Goal: Task Accomplishment & Management: Manage account settings

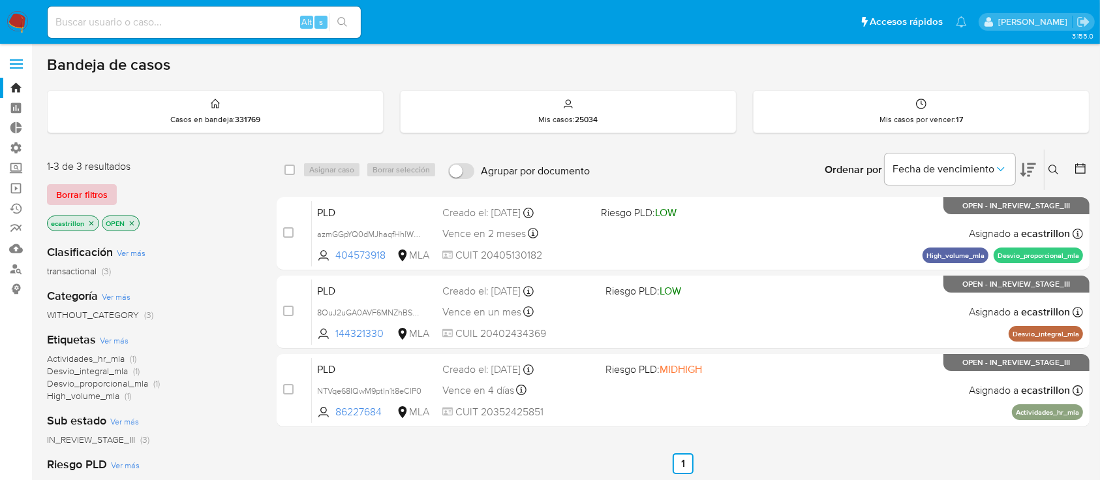
click at [96, 191] on span "Borrar filtros" at bounding box center [82, 194] width 52 height 18
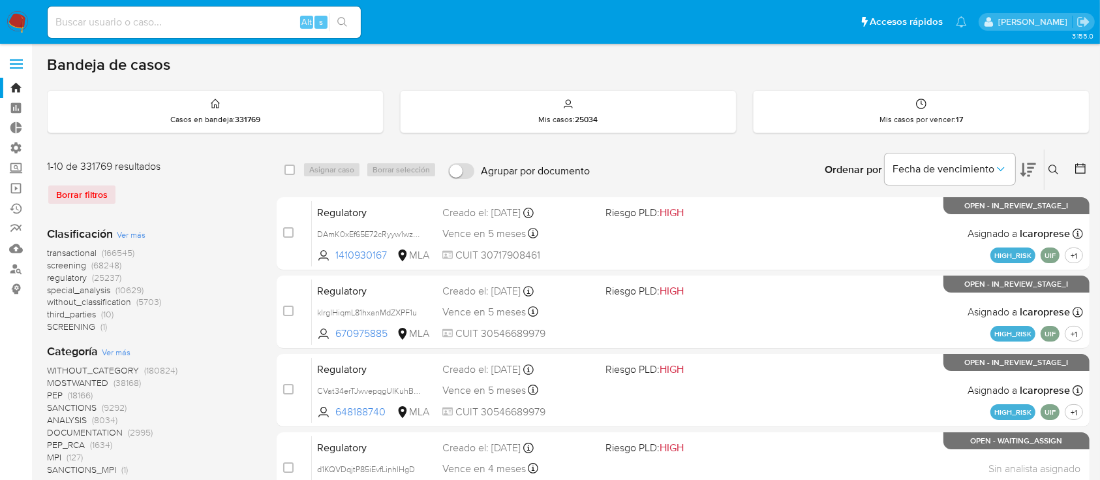
click at [269, 18] on input at bounding box center [204, 22] width 313 height 17
paste input "Lk69Hax7QoXv3LosQ6Zl8K1E"
type input "Lk69Hax7QoXv3LosQ6Zl8K1E"
click at [993, 114] on div "Mis casos por vencer : 17" at bounding box center [921, 112] width 335 height 42
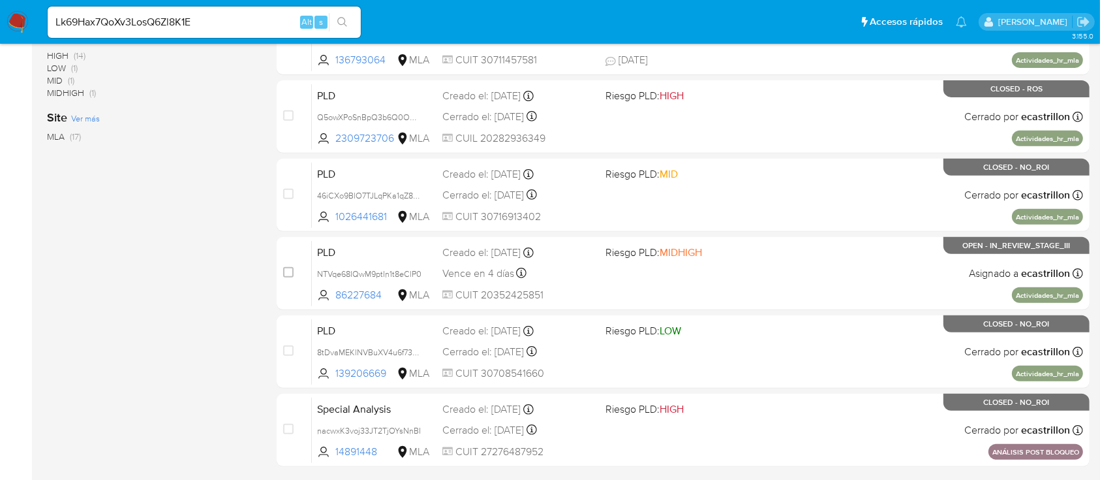
scroll to position [551, 0]
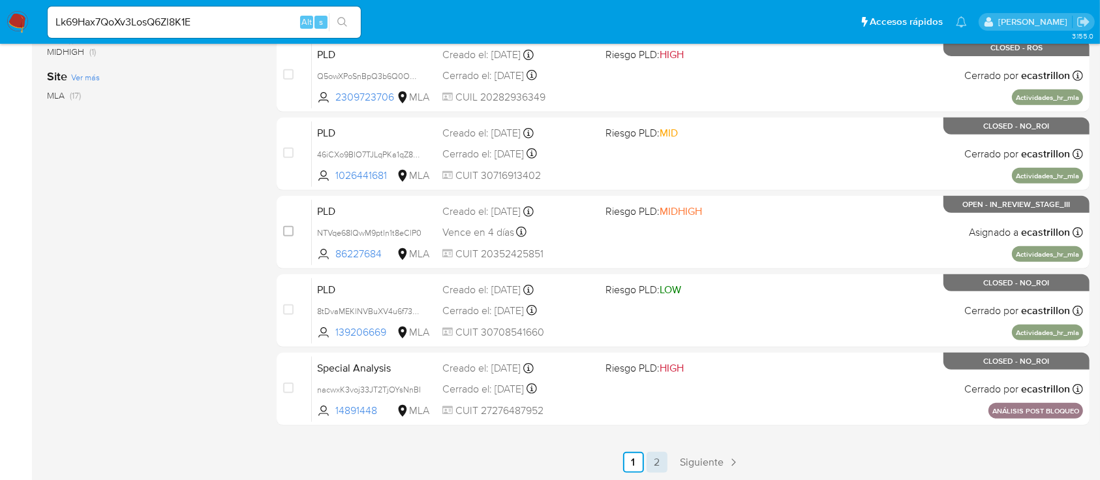
click at [657, 456] on link "2" at bounding box center [657, 462] width 21 height 21
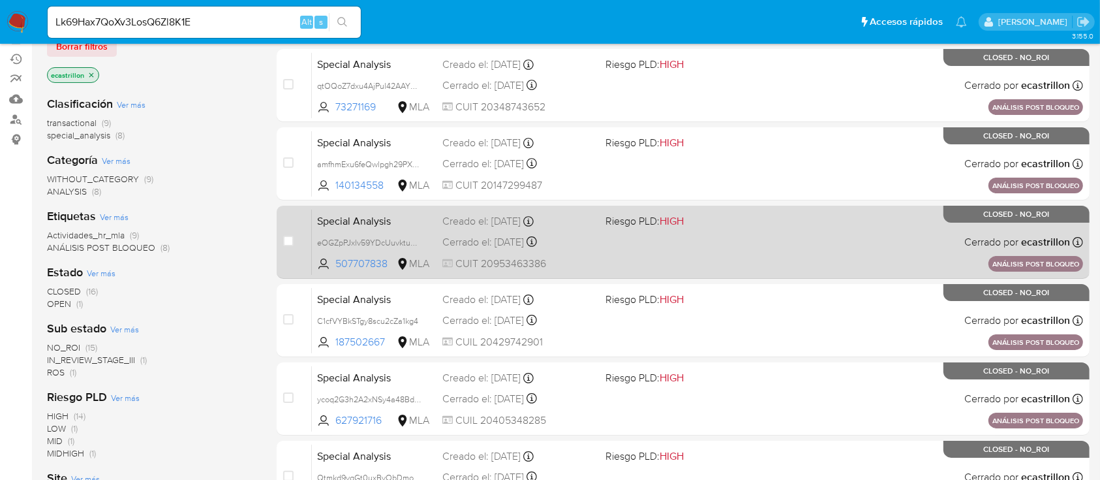
scroll to position [316, 0]
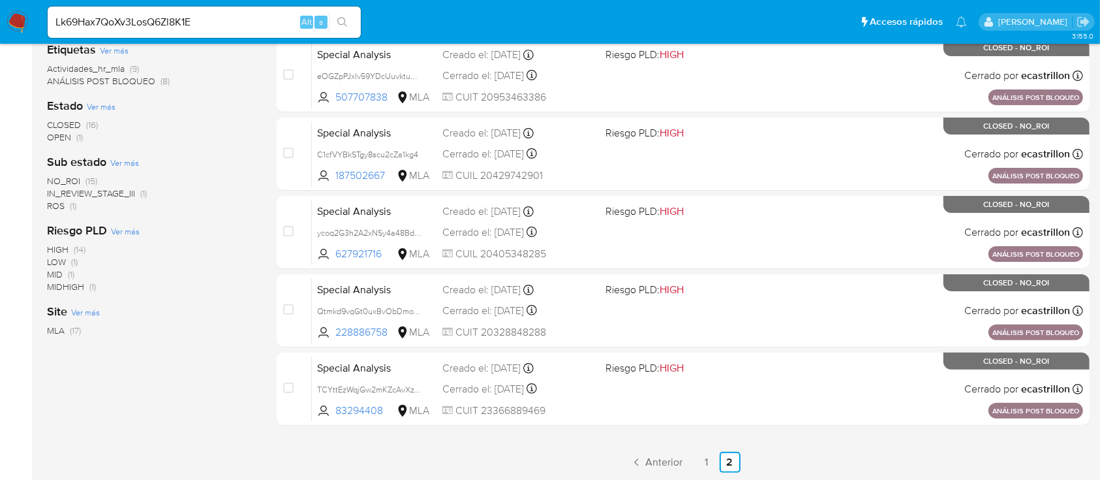
click at [350, 25] on button "search-icon" at bounding box center [342, 22] width 27 height 18
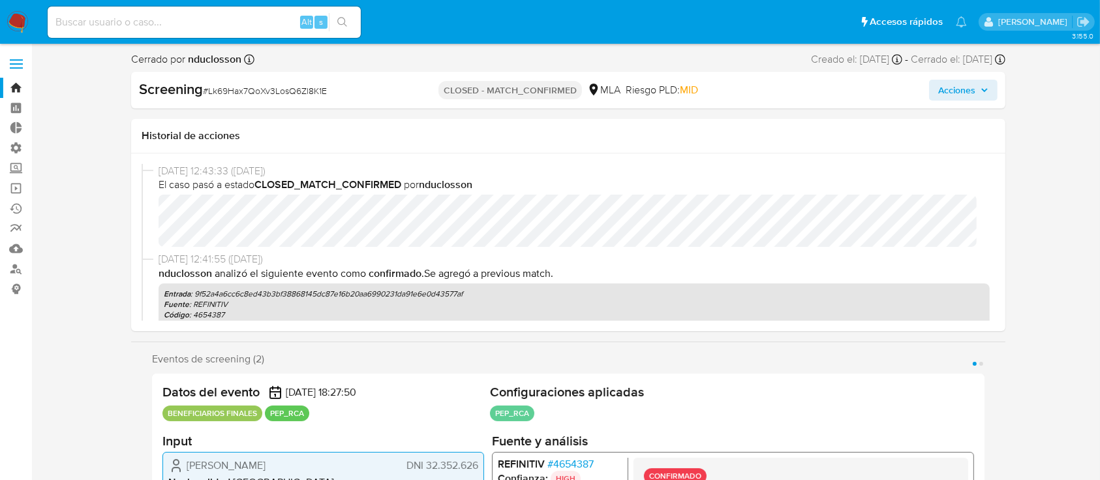
select select "10"
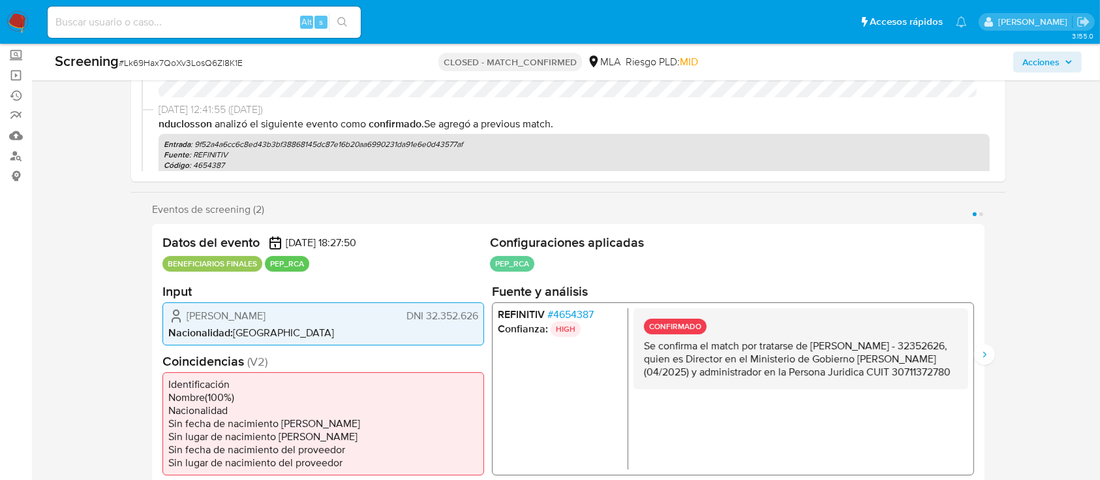
scroll to position [174, 0]
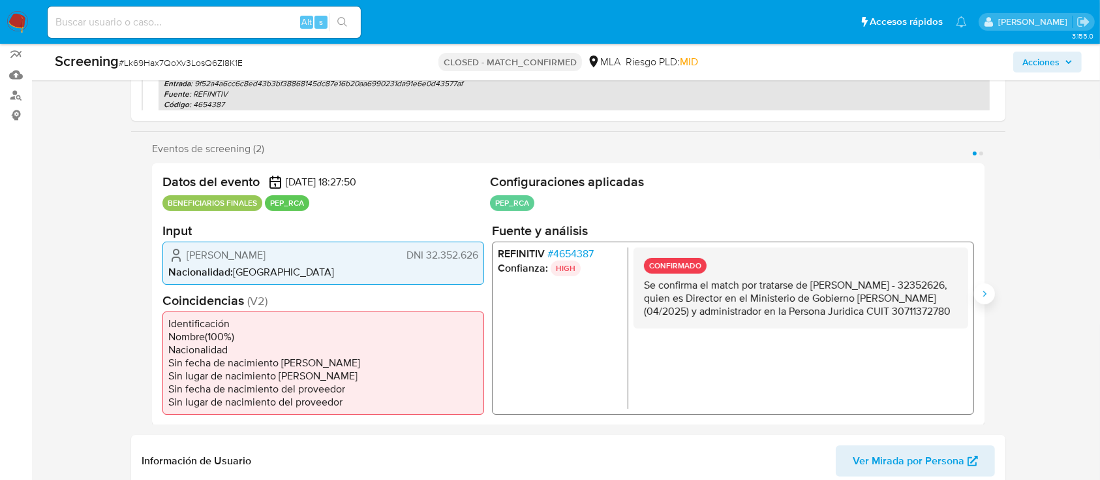
click at [987, 292] on icon "Siguiente" at bounding box center [985, 293] width 10 height 10
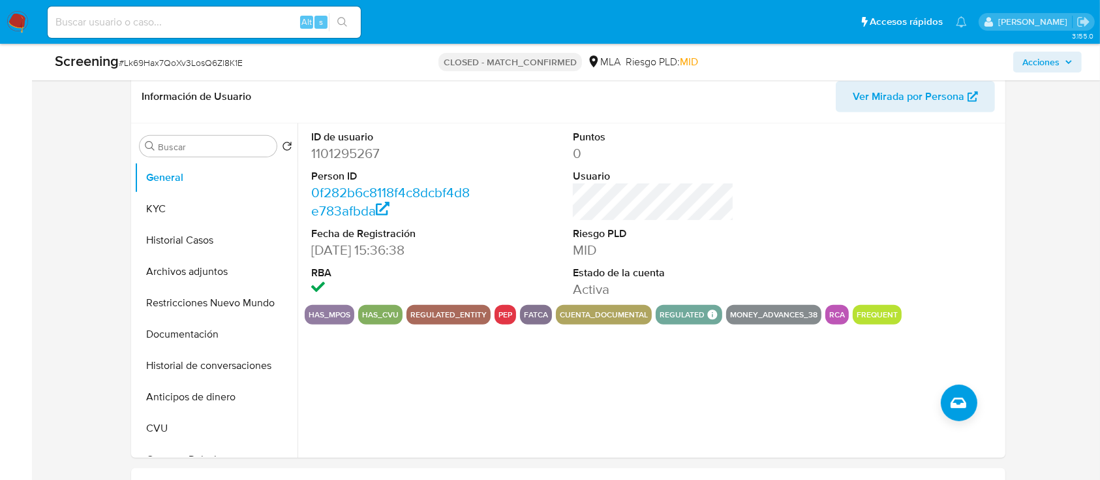
scroll to position [609, 0]
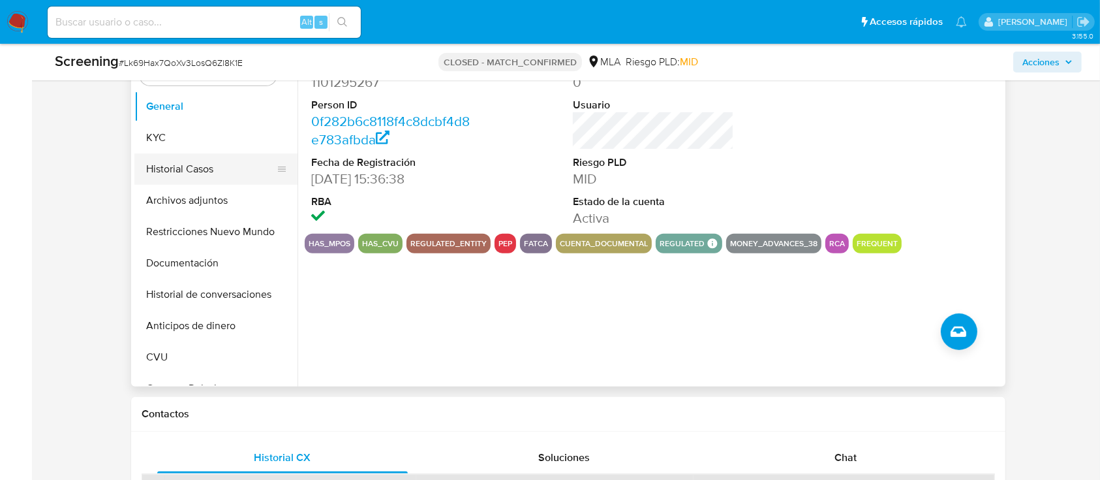
click at [192, 155] on button "Historial Casos" at bounding box center [210, 168] width 153 height 31
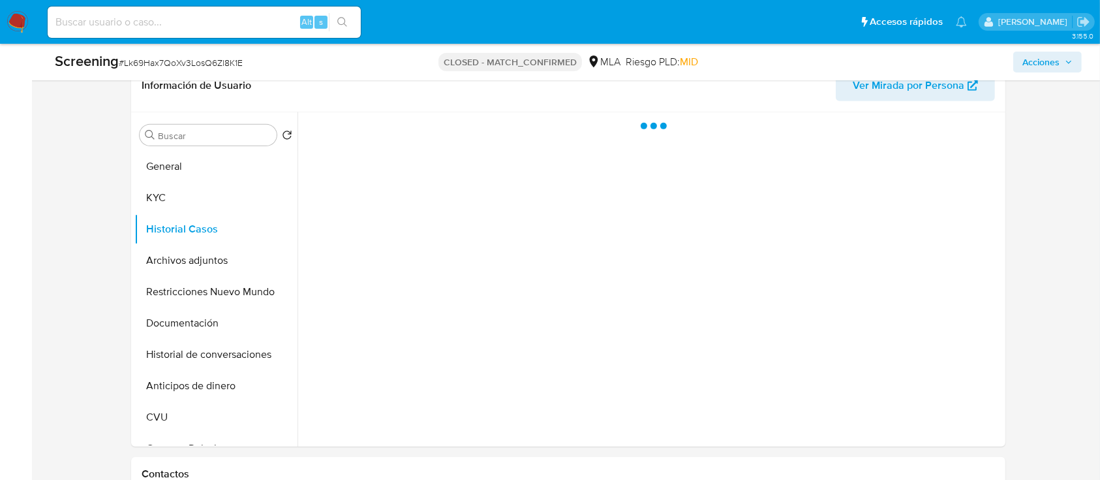
scroll to position [522, 0]
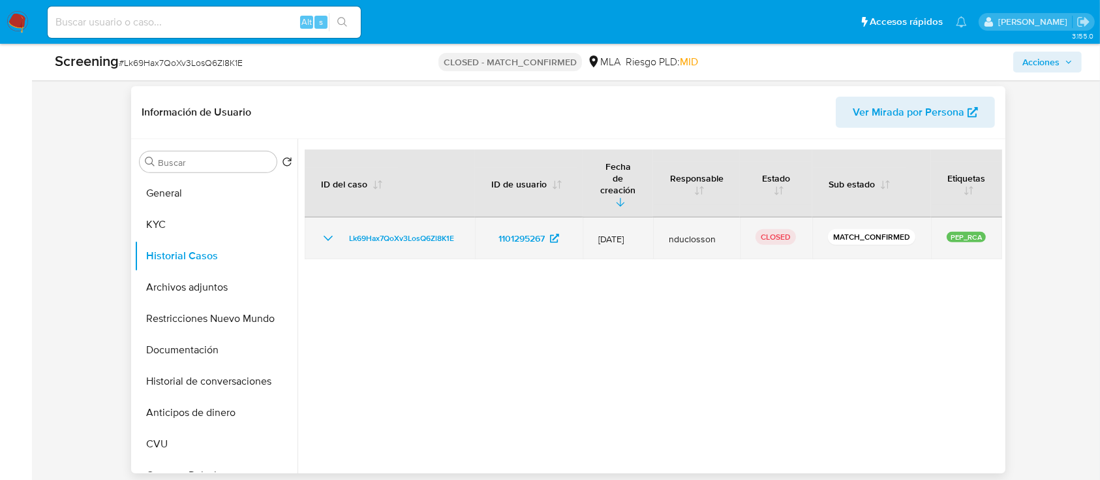
click at [324, 230] on icon "Mostrar/Ocultar" at bounding box center [328, 238] width 16 height 16
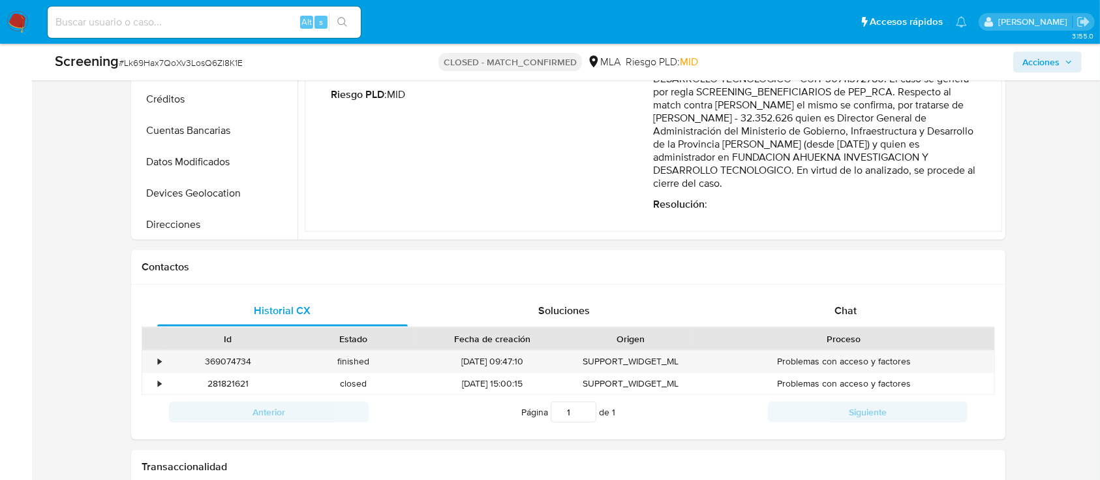
scroll to position [783, 0]
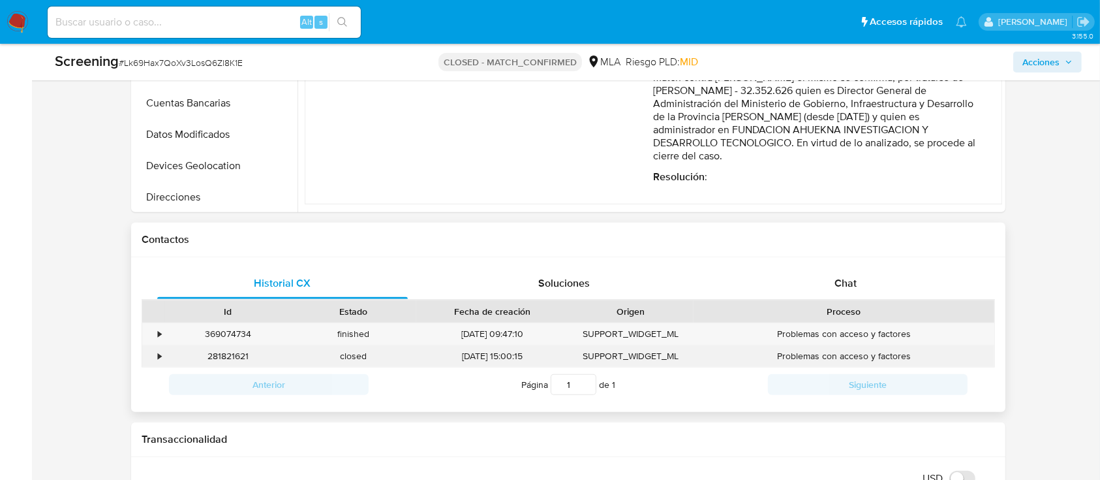
click at [157, 353] on div "•" at bounding box center [153, 356] width 23 height 22
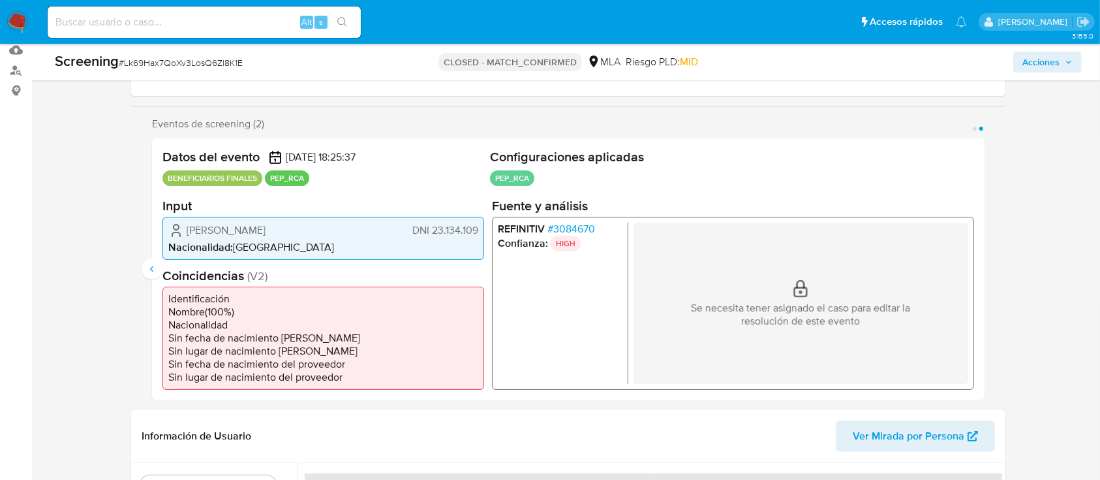
scroll to position [199, 0]
click at [147, 266] on icon "Anterior" at bounding box center [152, 268] width 10 height 10
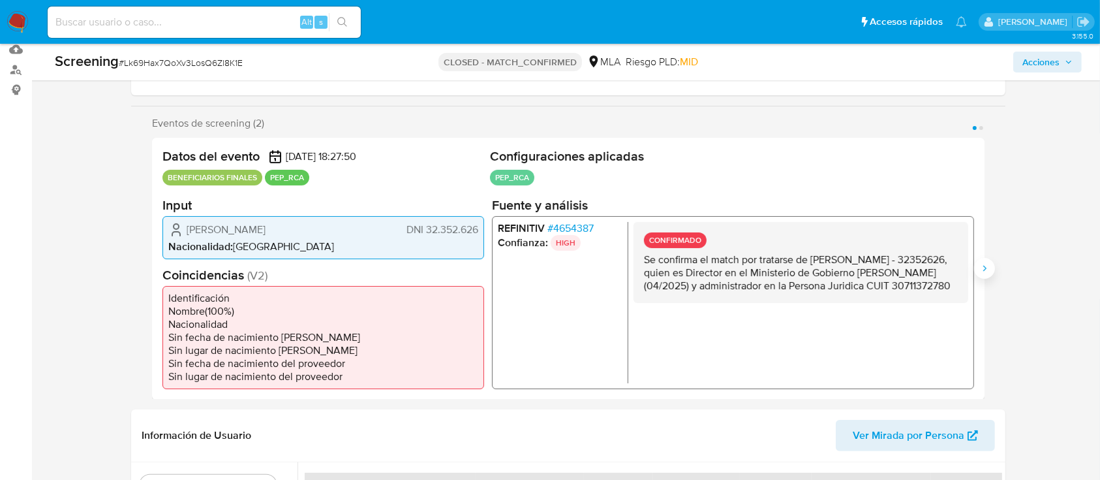
click at [983, 270] on icon "Siguiente" at bounding box center [985, 268] width 10 height 10
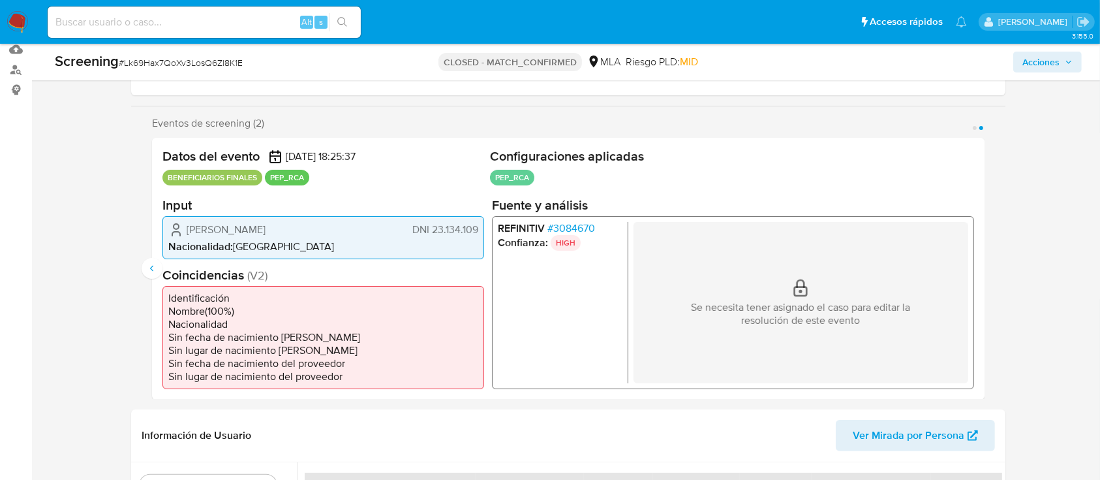
click at [141, 260] on div "Eventos de screening (2) Página 1 Página 2 Datos del evento 27/05/2025 18:27:50…" at bounding box center [568, 258] width 874 height 283
click at [152, 266] on icon "Anterior" at bounding box center [151, 268] width 3 height 6
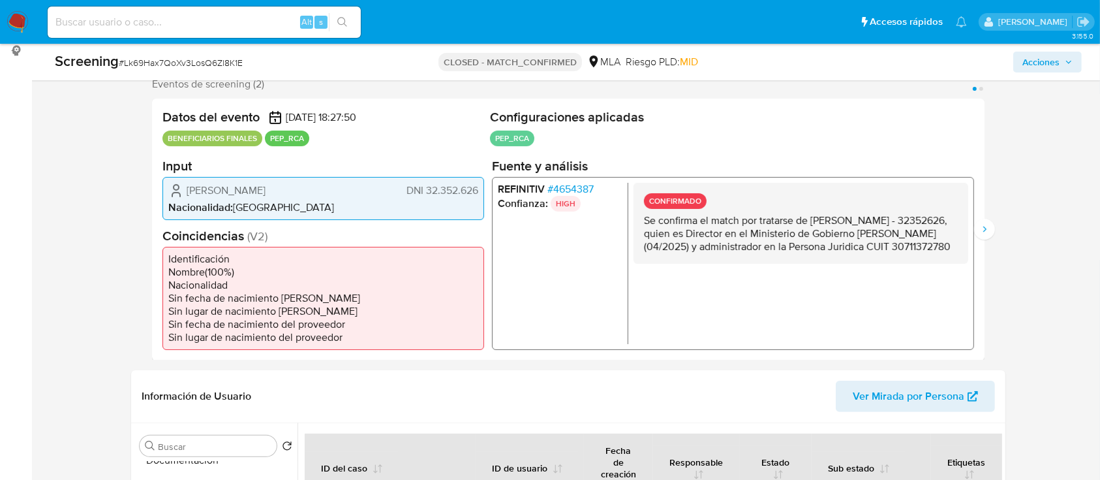
scroll to position [241, 0]
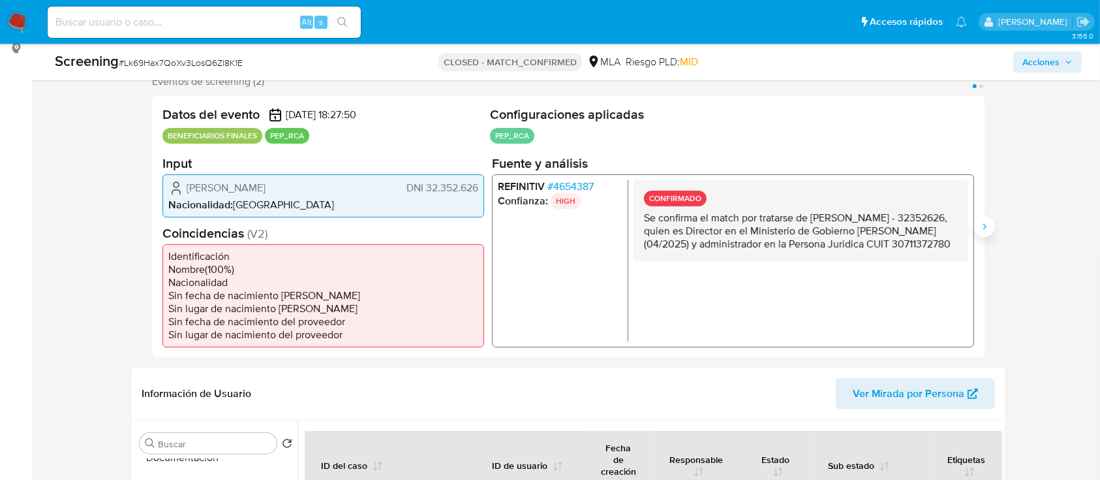
click at [992, 227] on button "Siguiente" at bounding box center [984, 226] width 21 height 21
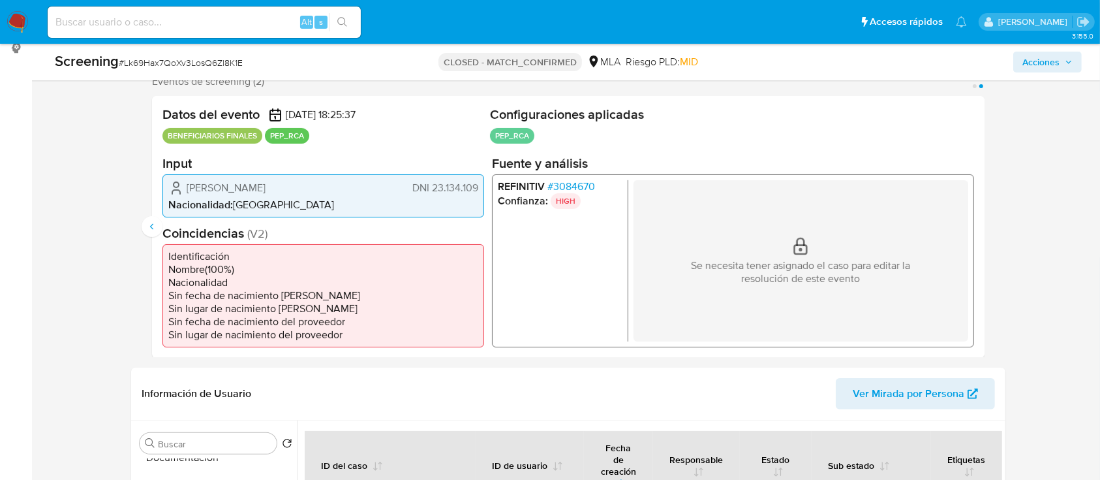
scroll to position [0, 0]
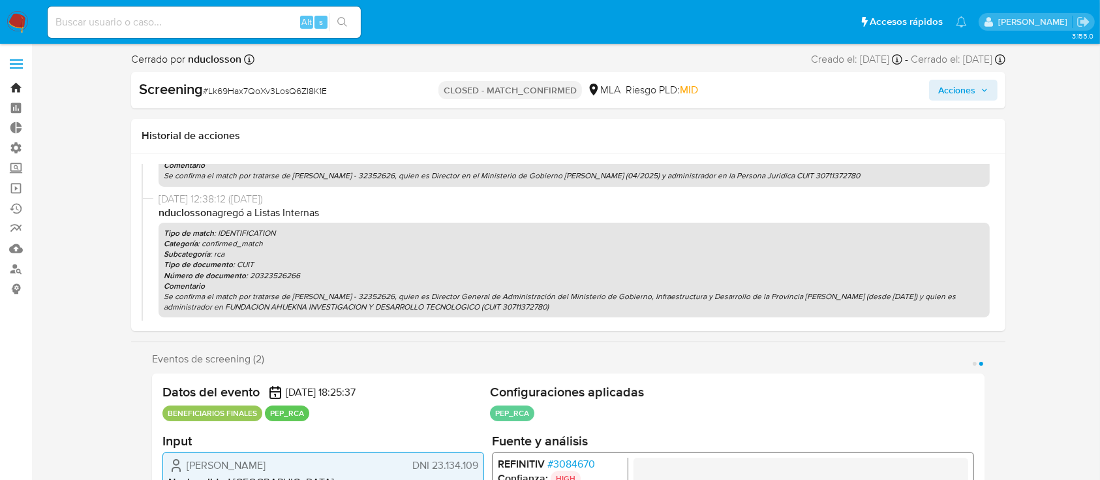
click at [12, 90] on link "Bandeja" at bounding box center [77, 88] width 155 height 20
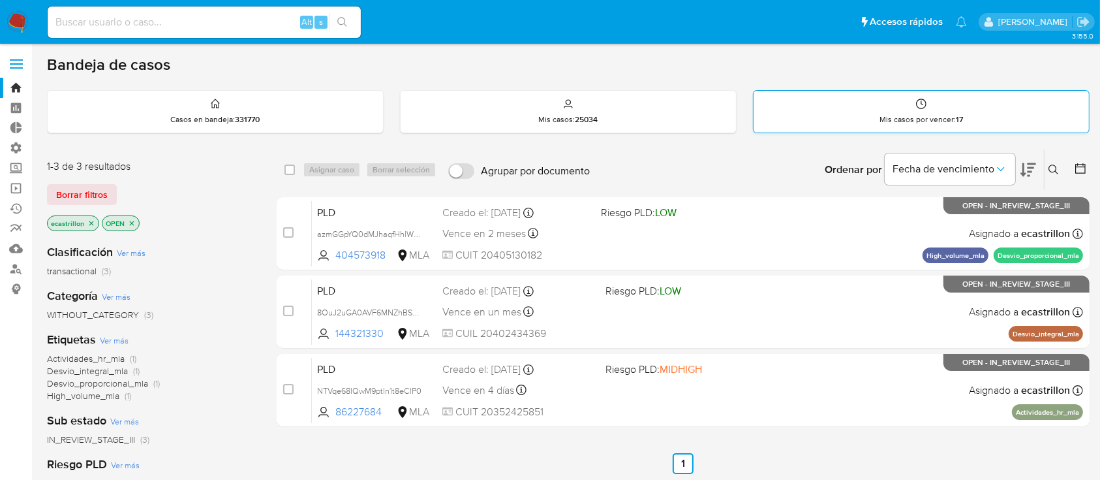
click at [851, 116] on div "Mis casos por vencer : 17" at bounding box center [921, 112] width 335 height 42
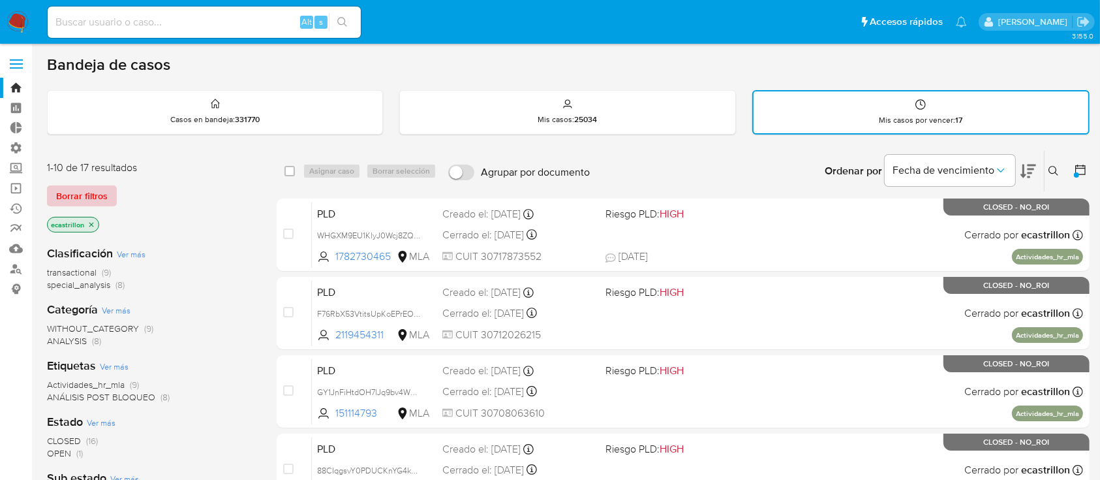
click at [91, 190] on span "Borrar filtros" at bounding box center [82, 196] width 52 height 18
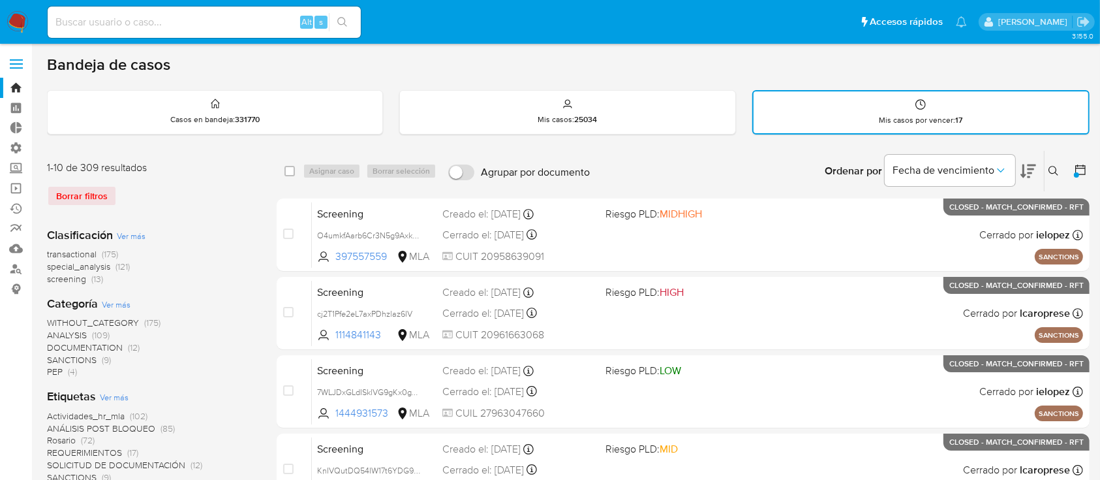
click at [1079, 166] on icon at bounding box center [1080, 169] width 13 height 13
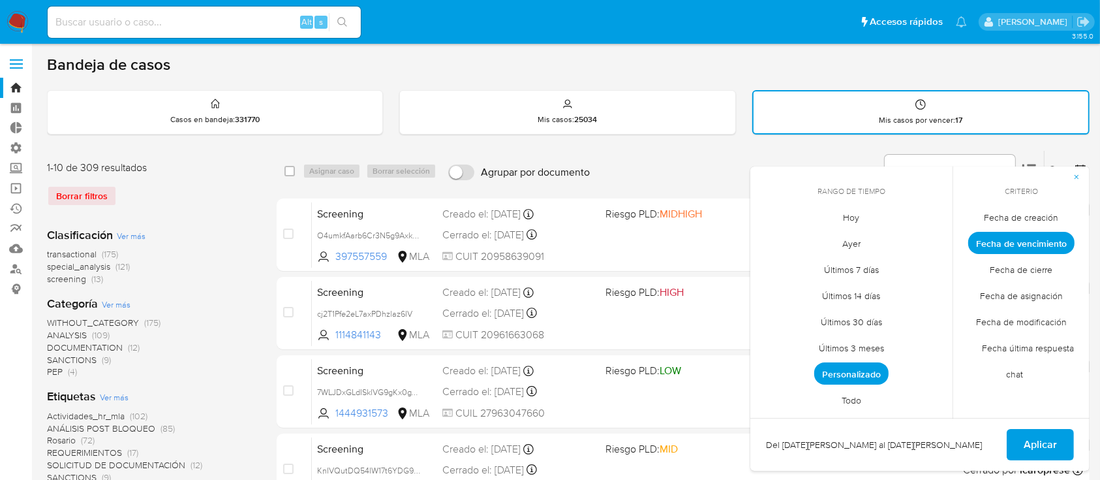
click at [820, 375] on span "Personalizado" at bounding box center [851, 373] width 74 height 22
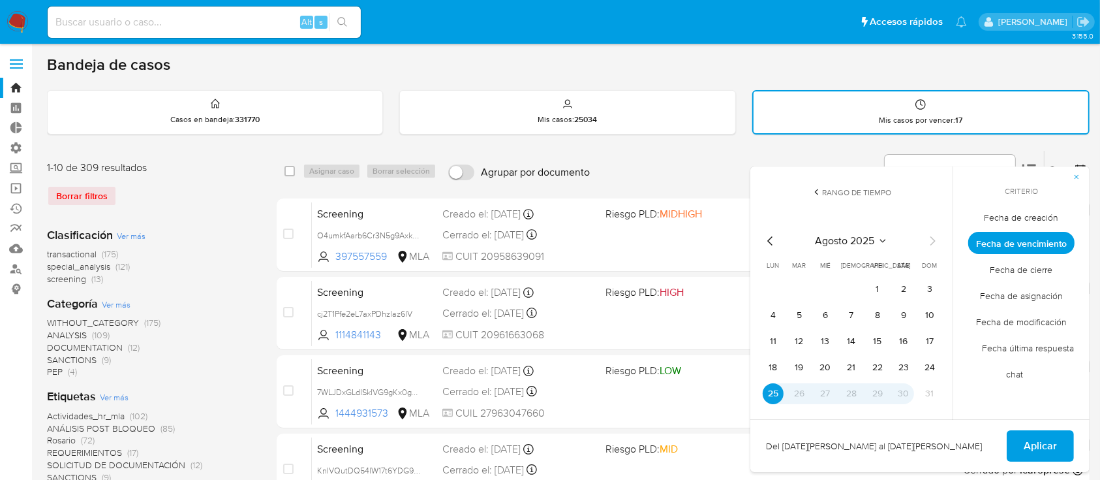
click at [769, 240] on icon "Mes anterior" at bounding box center [771, 241] width 16 height 16
click at [771, 238] on icon "Mes anterior" at bounding box center [771, 241] width 16 height 16
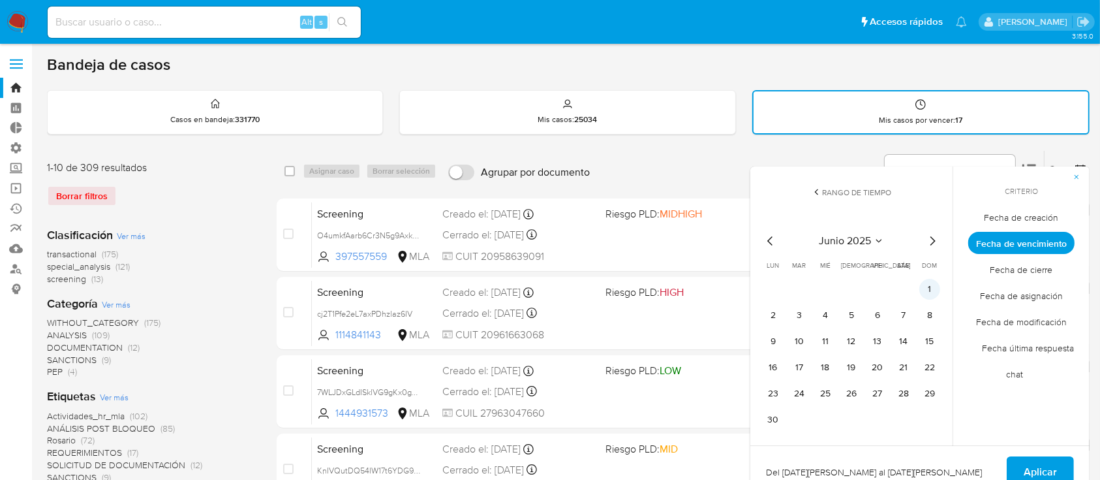
click at [925, 294] on button "1" at bounding box center [930, 289] width 21 height 21
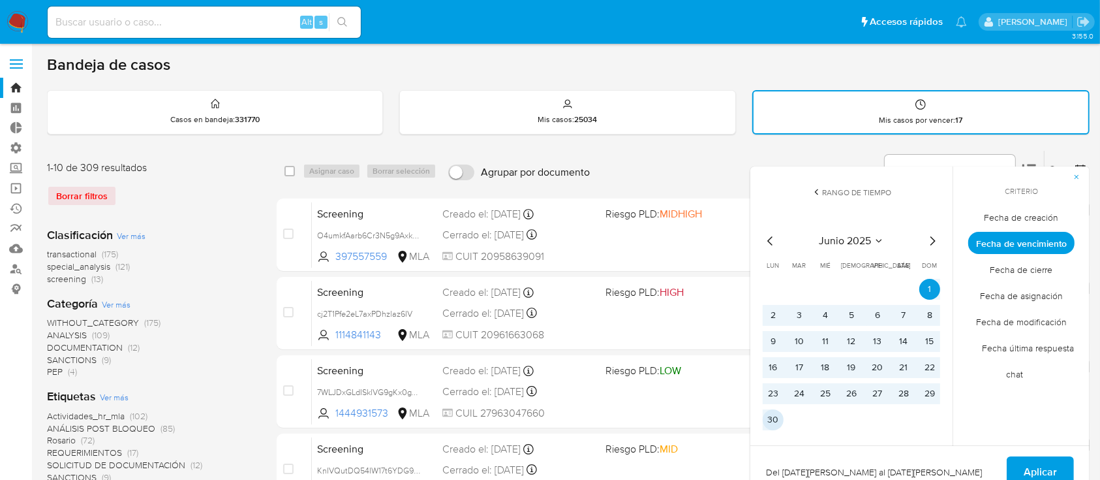
click at [769, 421] on button "30" at bounding box center [773, 419] width 21 height 21
click at [1021, 461] on button "Aplicar" at bounding box center [1040, 471] width 67 height 31
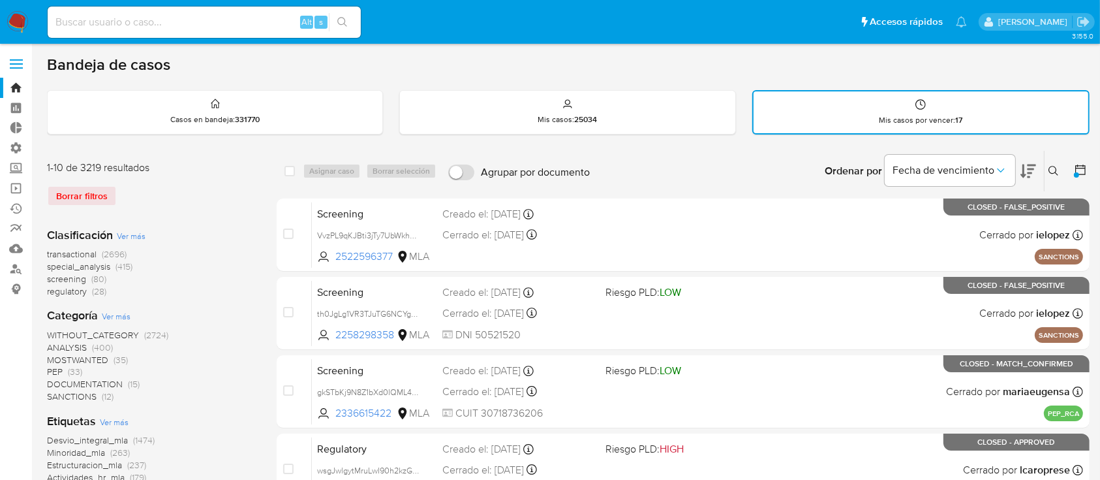
click at [1081, 174] on icon at bounding box center [1080, 169] width 13 height 13
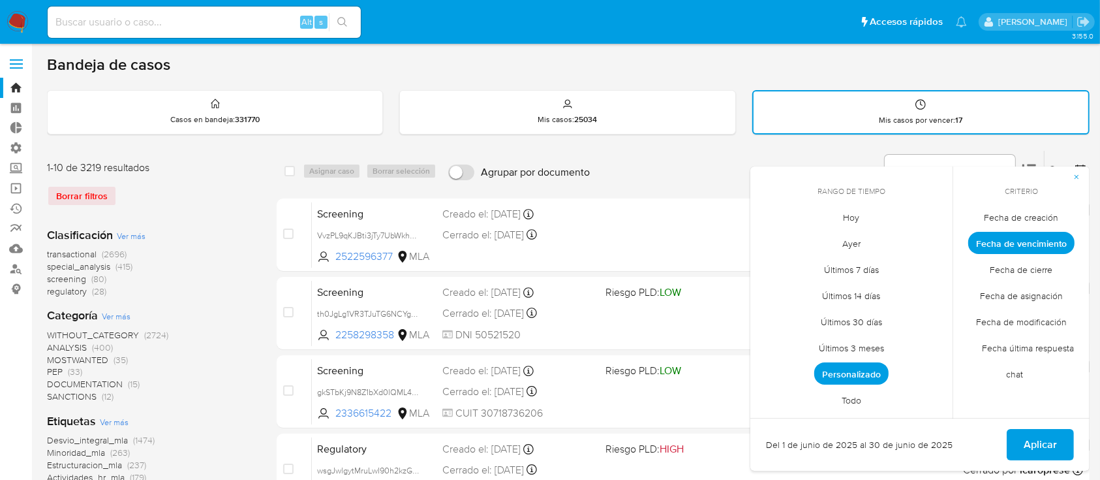
click at [866, 367] on span "Personalizado" at bounding box center [851, 373] width 74 height 22
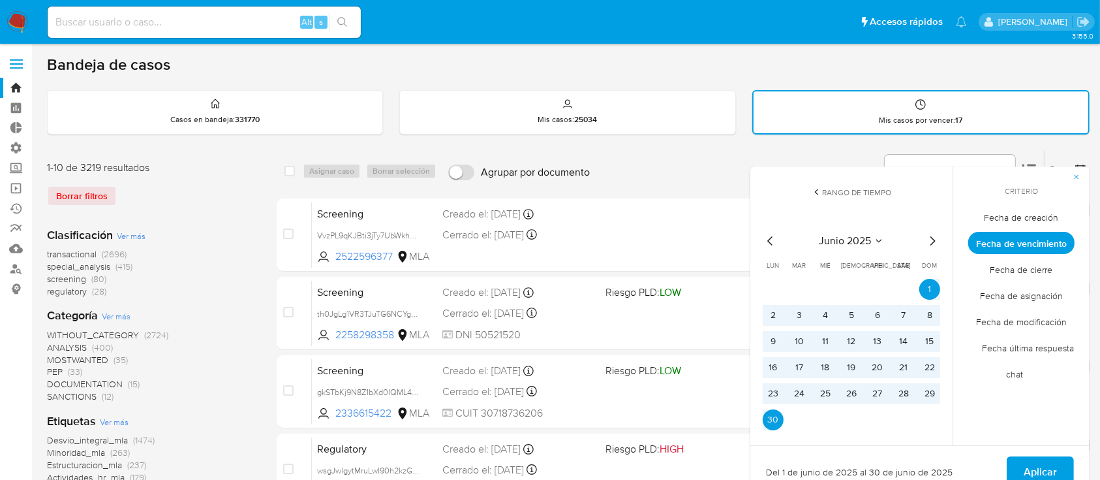
click at [931, 245] on icon "Mes siguiente" at bounding box center [933, 241] width 16 height 16
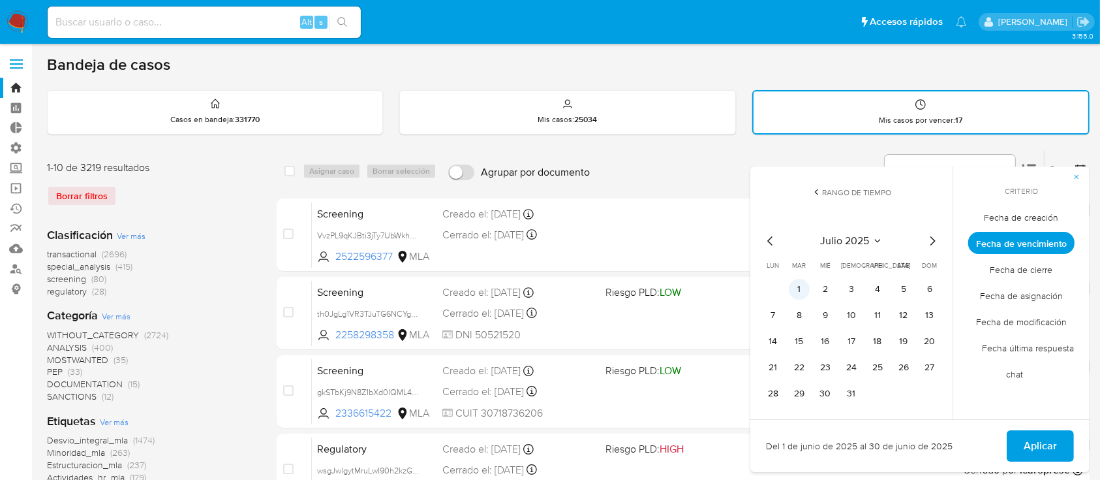
click at [805, 293] on button "1" at bounding box center [799, 289] width 21 height 21
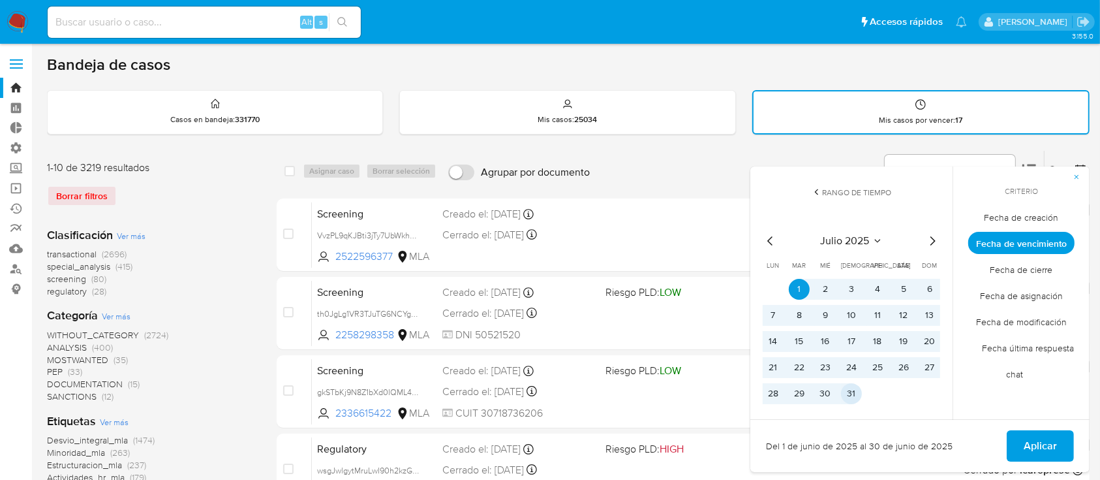
click at [856, 385] on button "31" at bounding box center [851, 393] width 21 height 21
click at [1051, 431] on span "Aplicar" at bounding box center [1040, 445] width 33 height 29
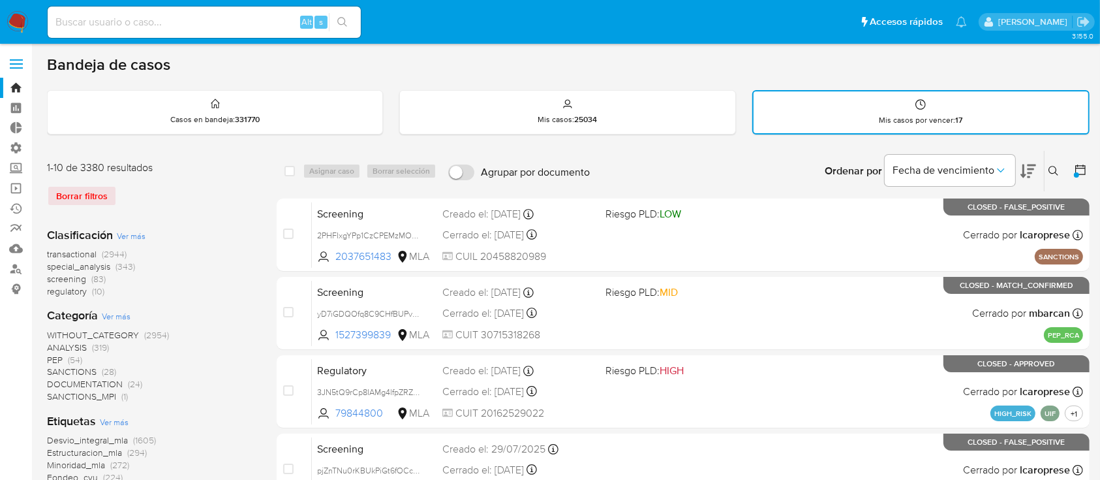
click at [1089, 168] on button at bounding box center [1082, 171] width 16 height 16
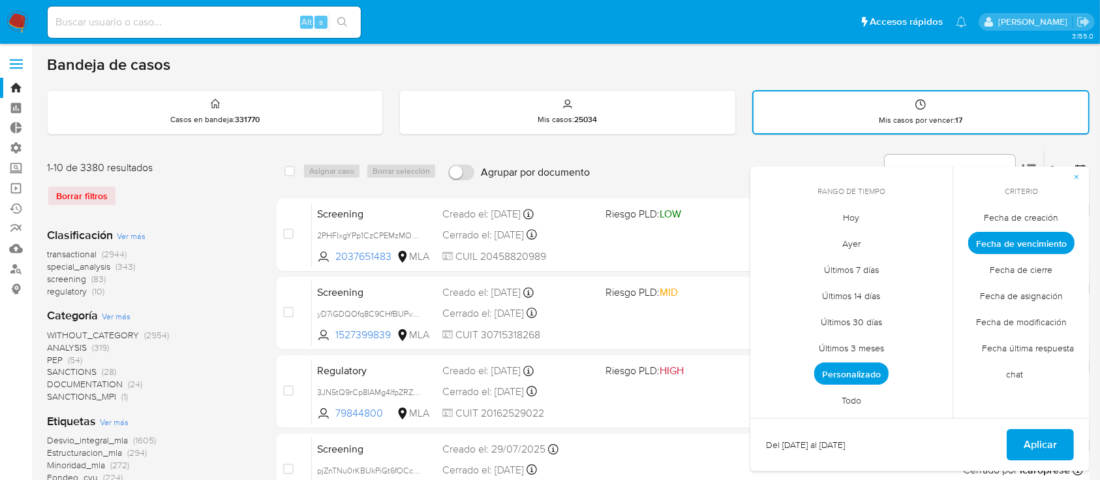
click at [852, 365] on span "Personalizado" at bounding box center [851, 373] width 74 height 22
